Goal: Task Accomplishment & Management: Complete application form

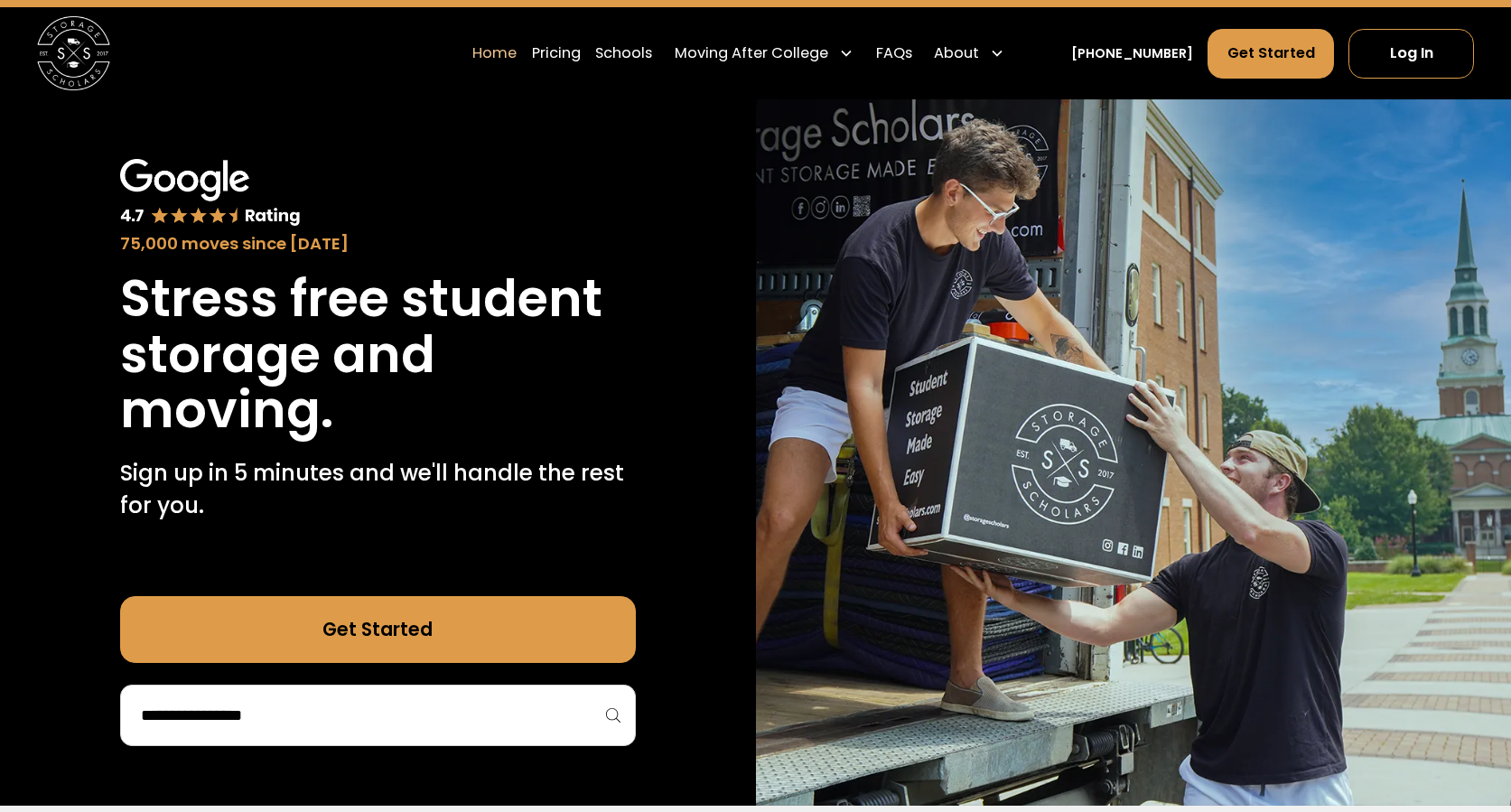
scroll to position [84, 0]
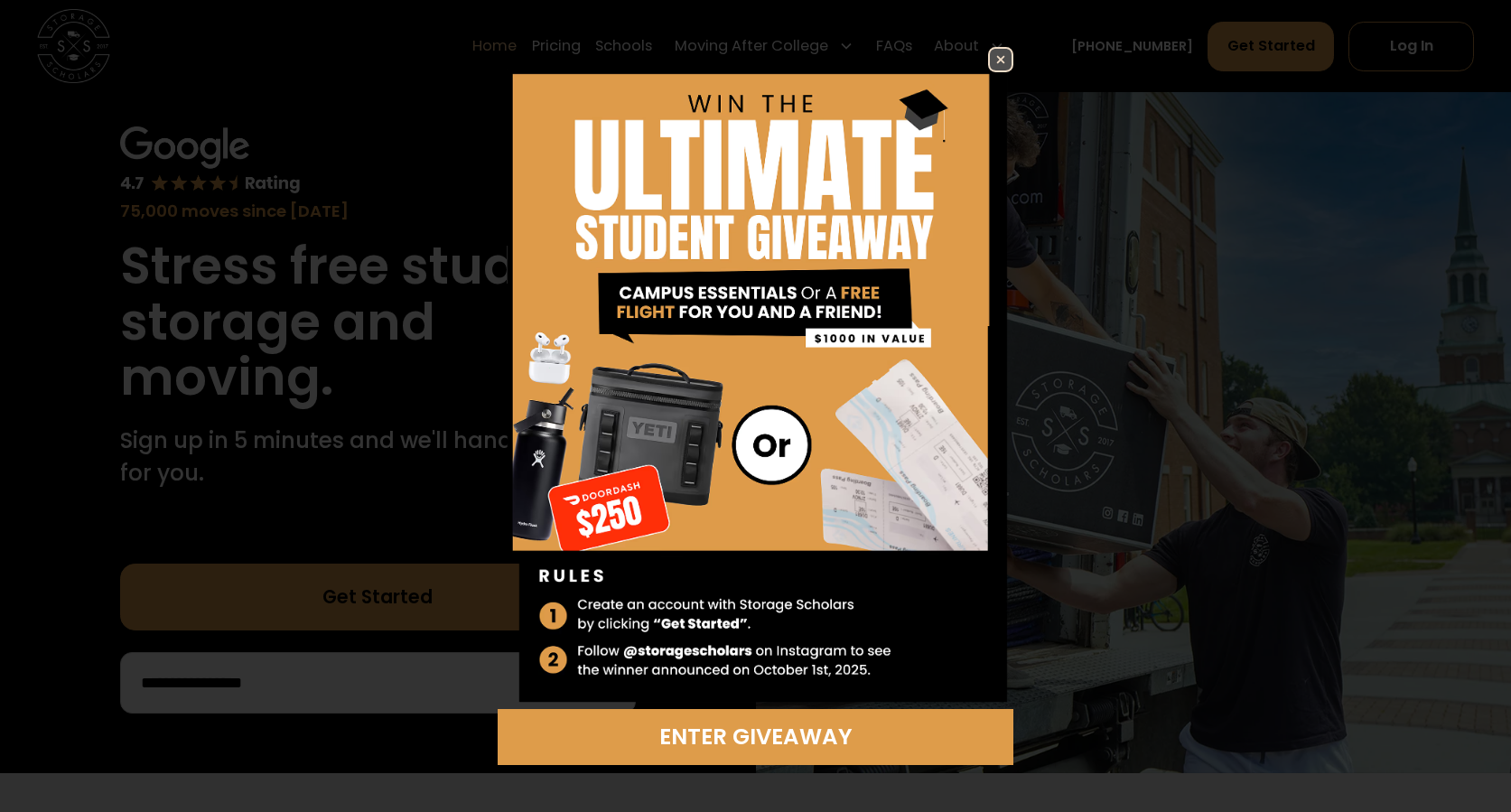
click at [999, 62] on img at bounding box center [1000, 60] width 22 height 22
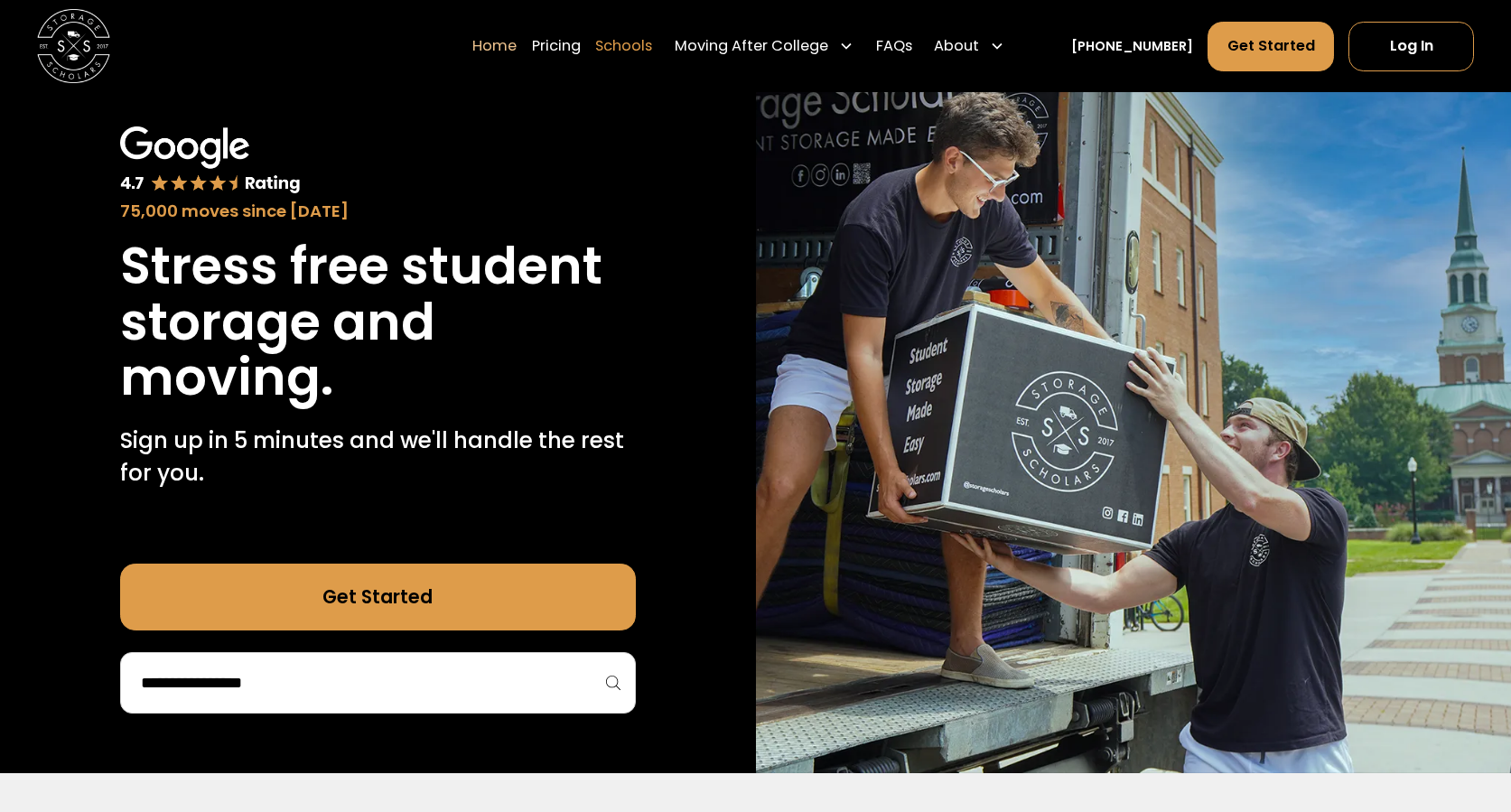
click at [652, 49] on link "Schools" at bounding box center [623, 45] width 57 height 52
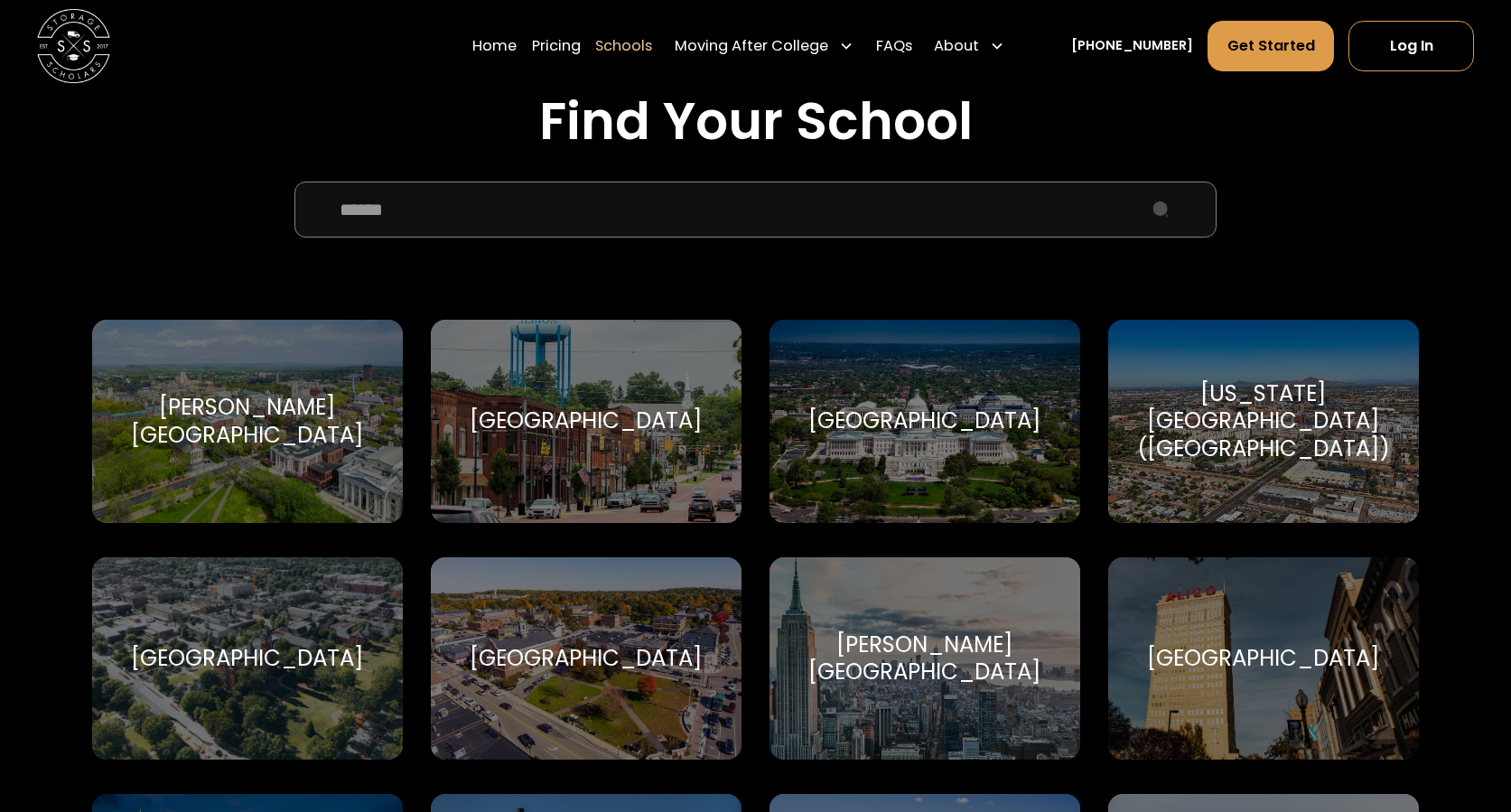
scroll to position [615, 0]
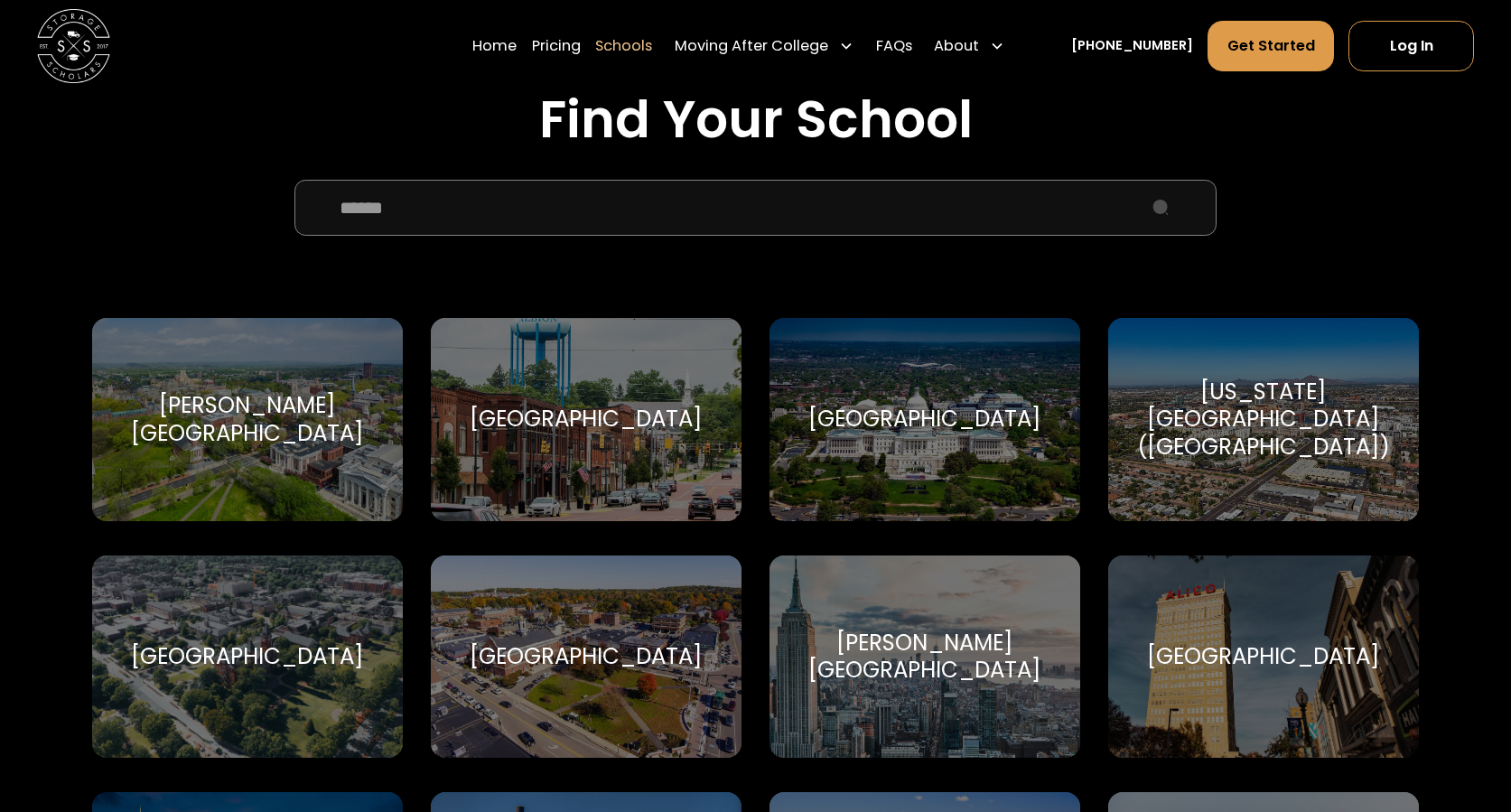
click at [641, 220] on input "School Select Form" at bounding box center [755, 207] width 922 height 55
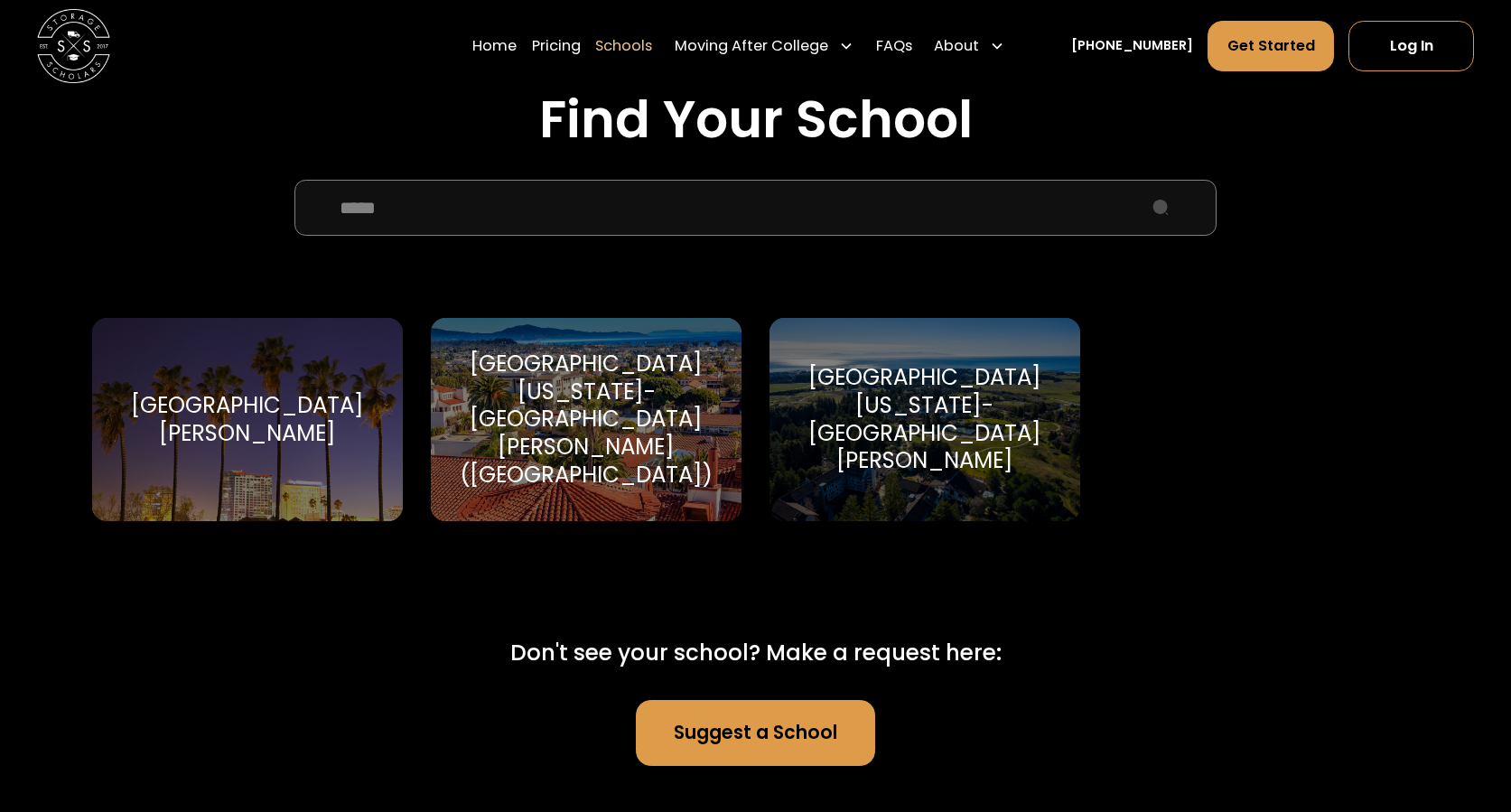
type input "*****"
click at [647, 428] on div "[GEOGRAPHIC_DATA][US_STATE]-[GEOGRAPHIC_DATA][PERSON_NAME] ([GEOGRAPHIC_DATA])" at bounding box center [586, 419] width 266 height 139
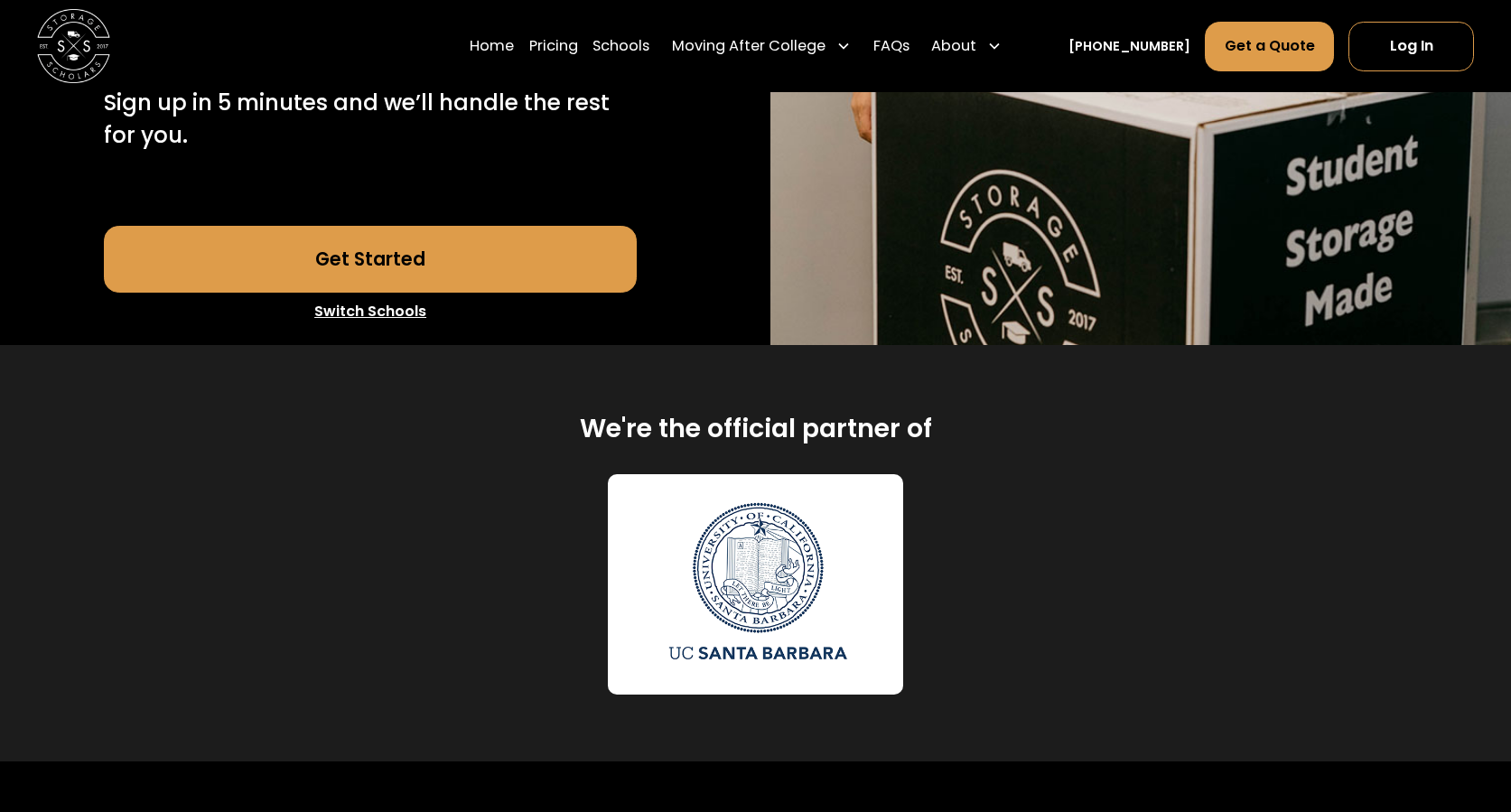
scroll to position [743, 0]
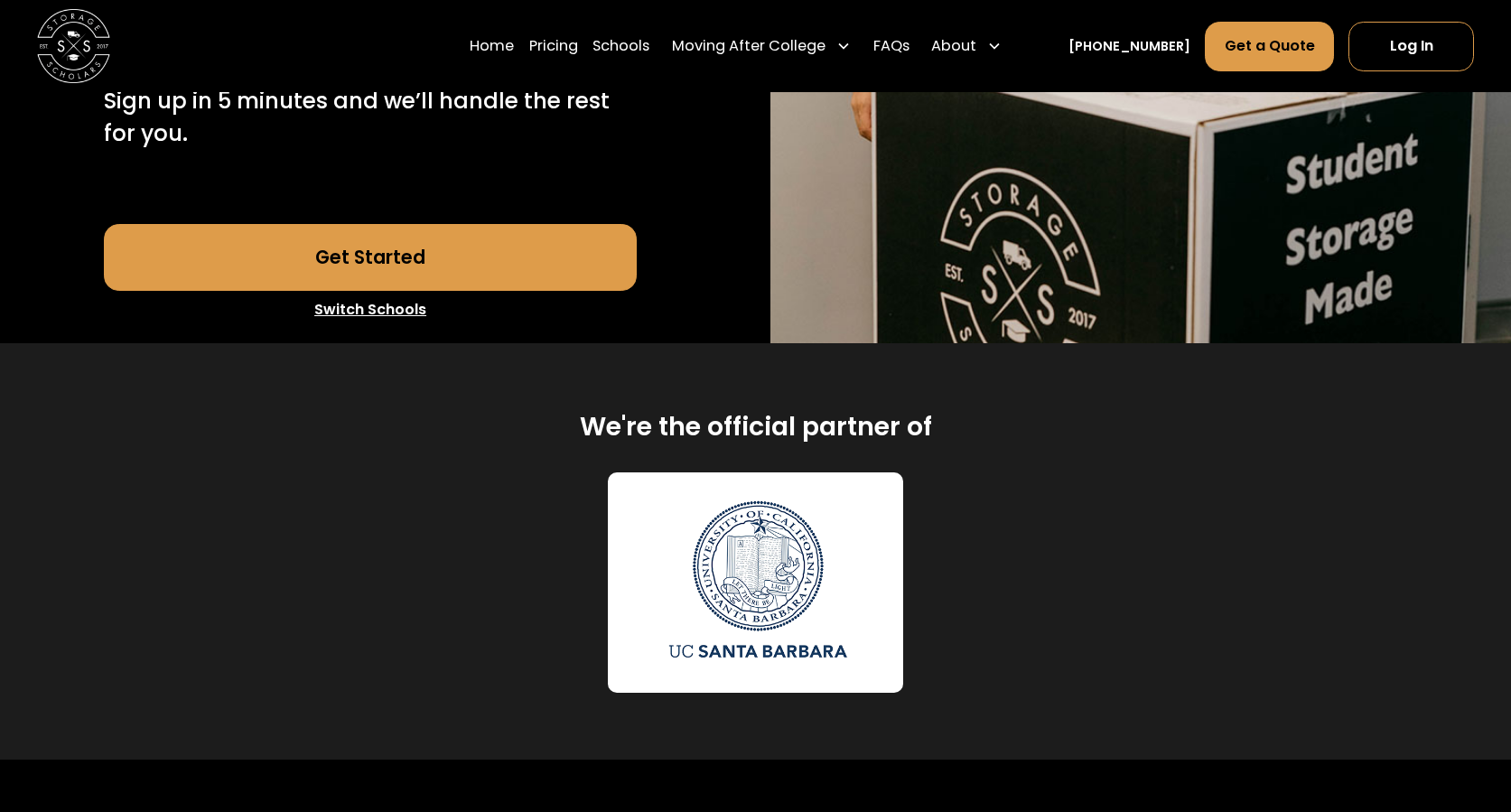
click at [421, 224] on link "Get Started" at bounding box center [371, 256] width 534 height 66
